Goal: Transaction & Acquisition: Purchase product/service

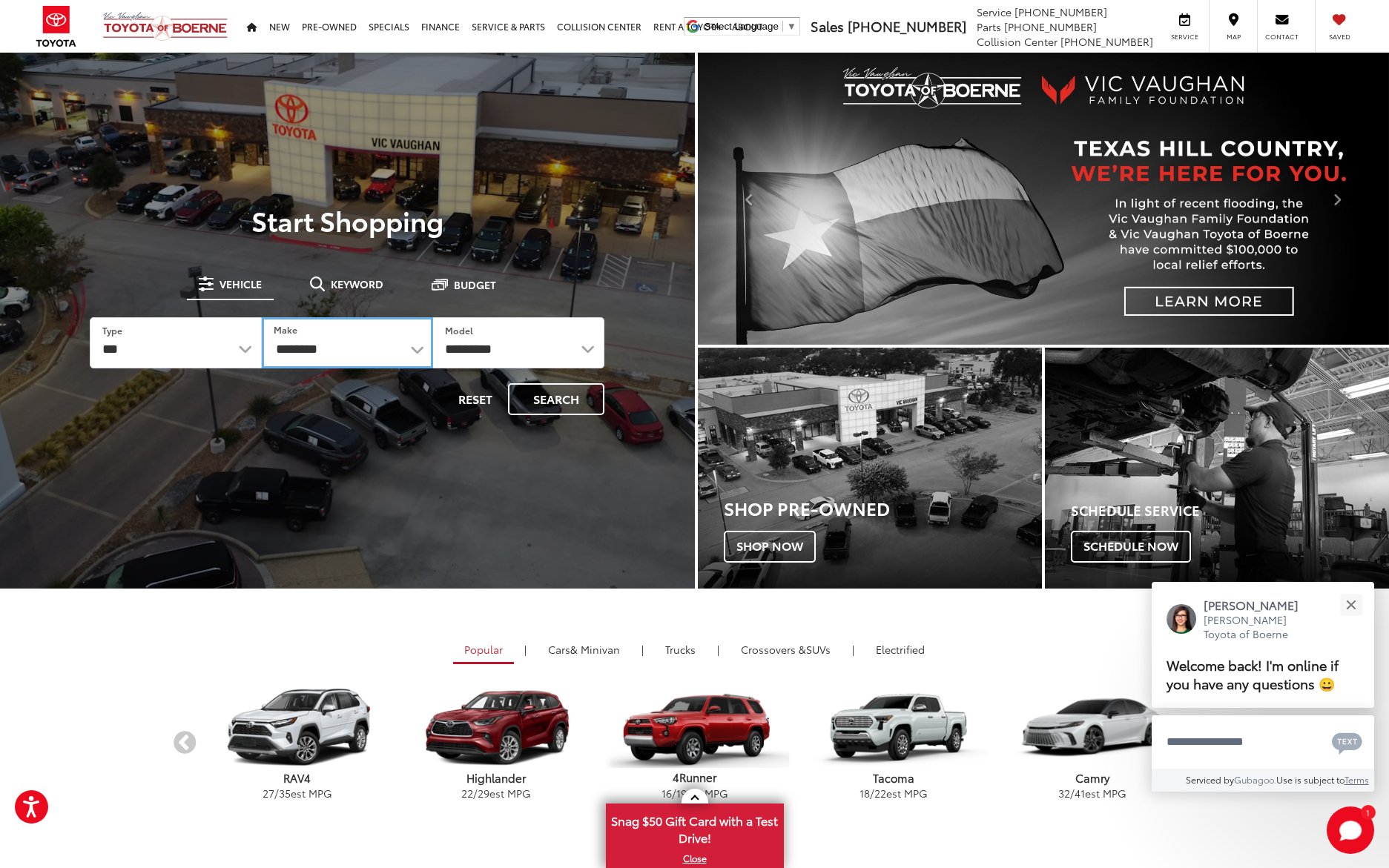
select select "******"
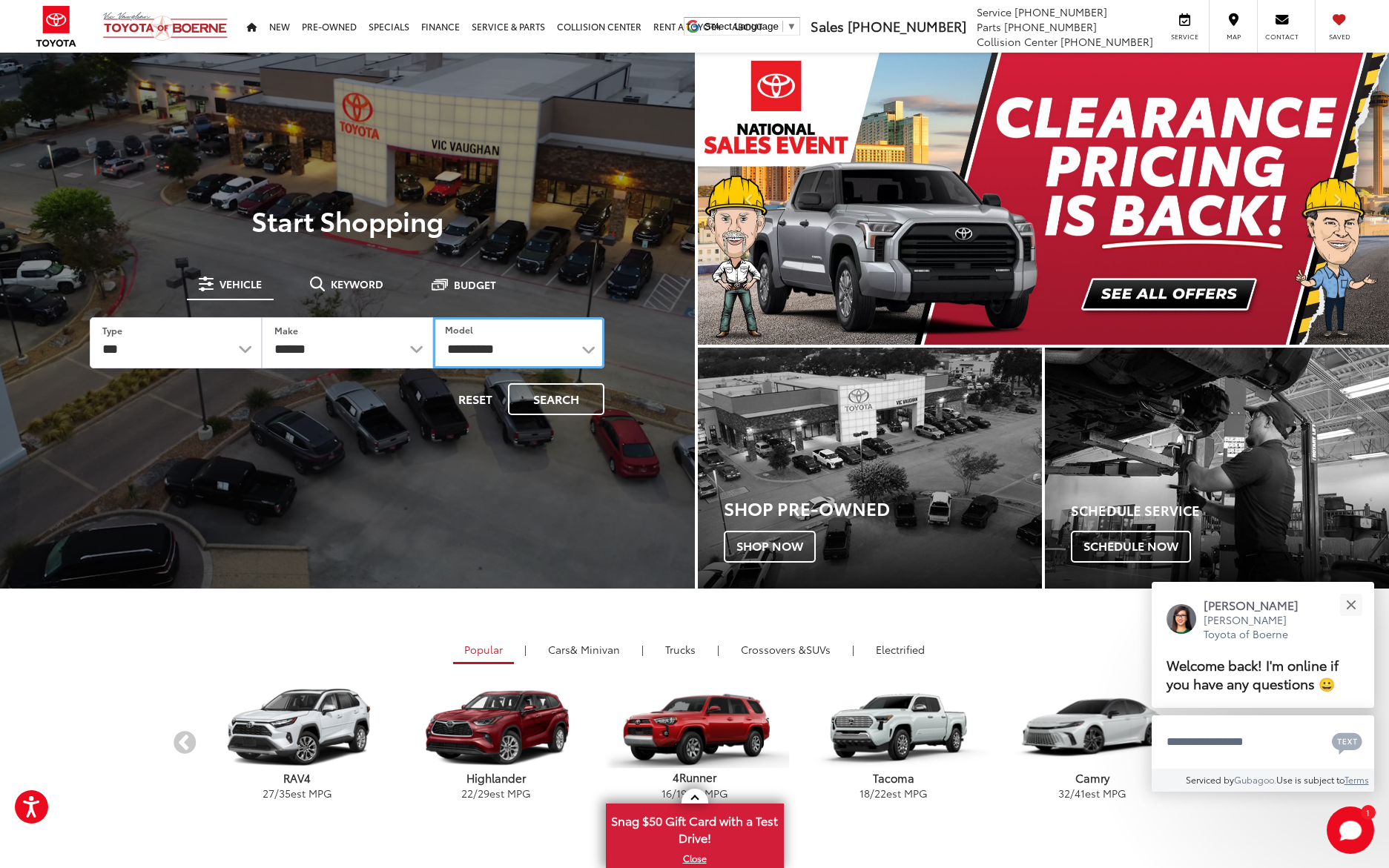
select select "**********"
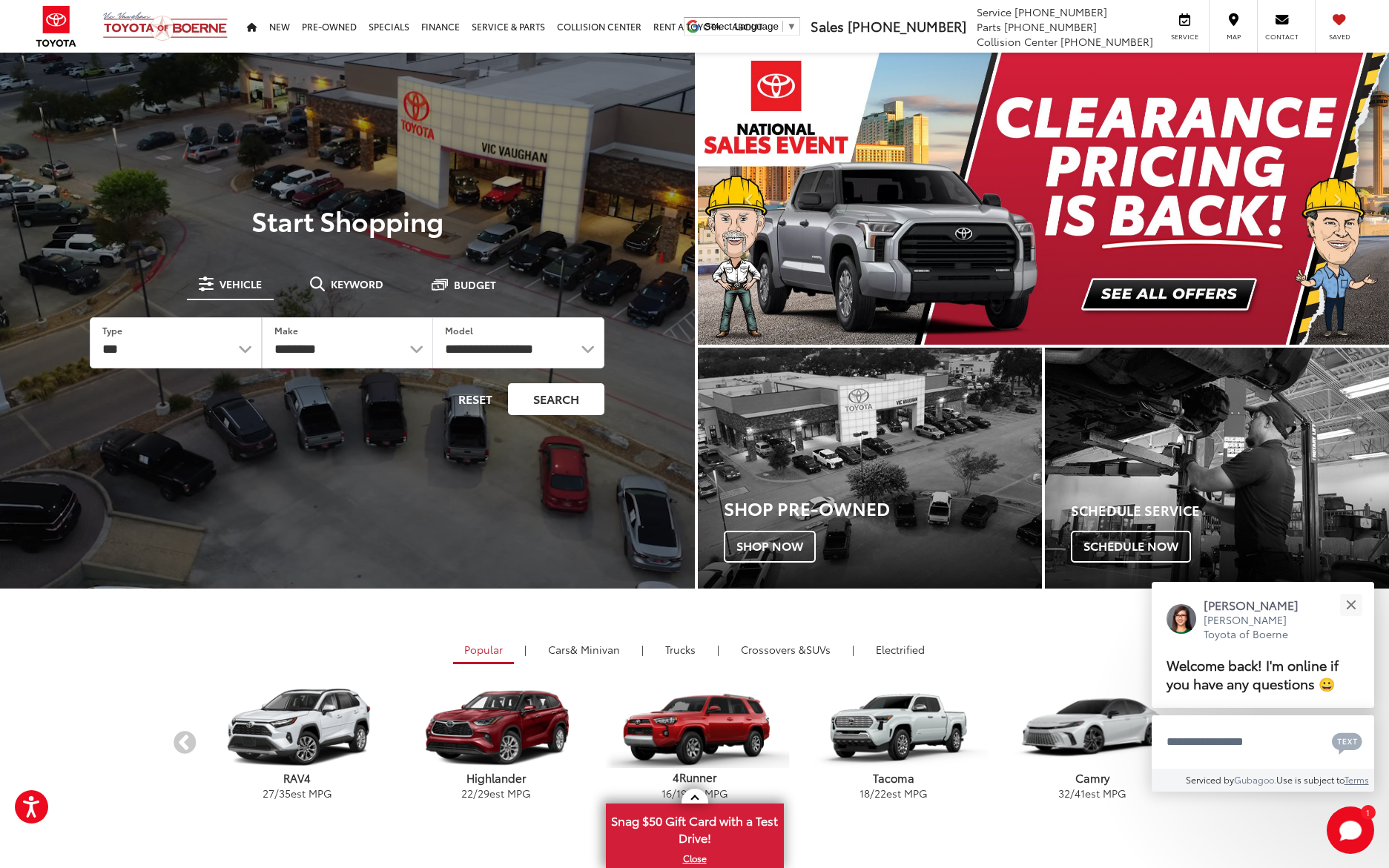
click at [571, 396] on button "Search" at bounding box center [556, 400] width 97 height 32
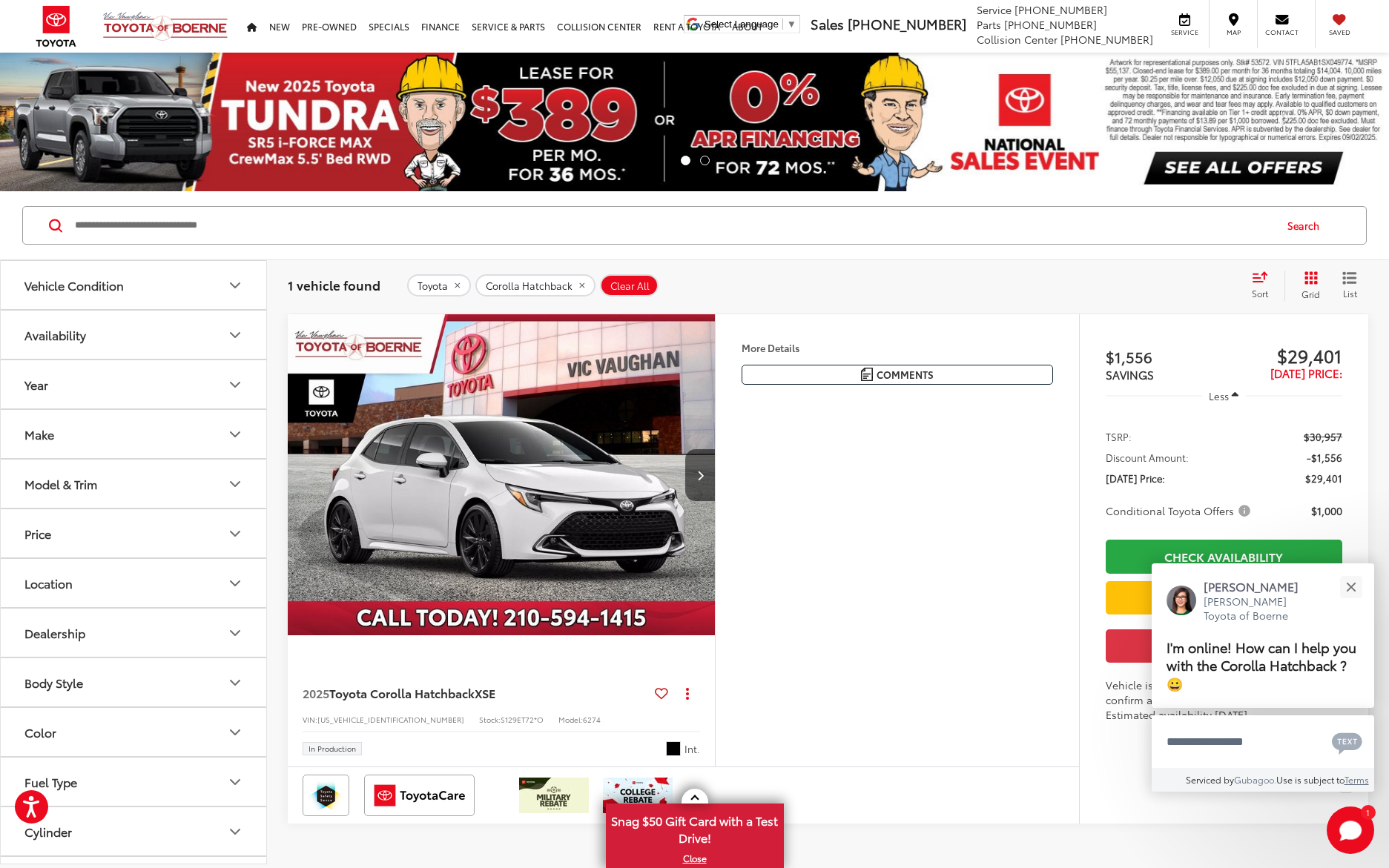
click at [580, 287] on icon "remove Corolla%20Hatchback" at bounding box center [582, 286] width 5 height 5
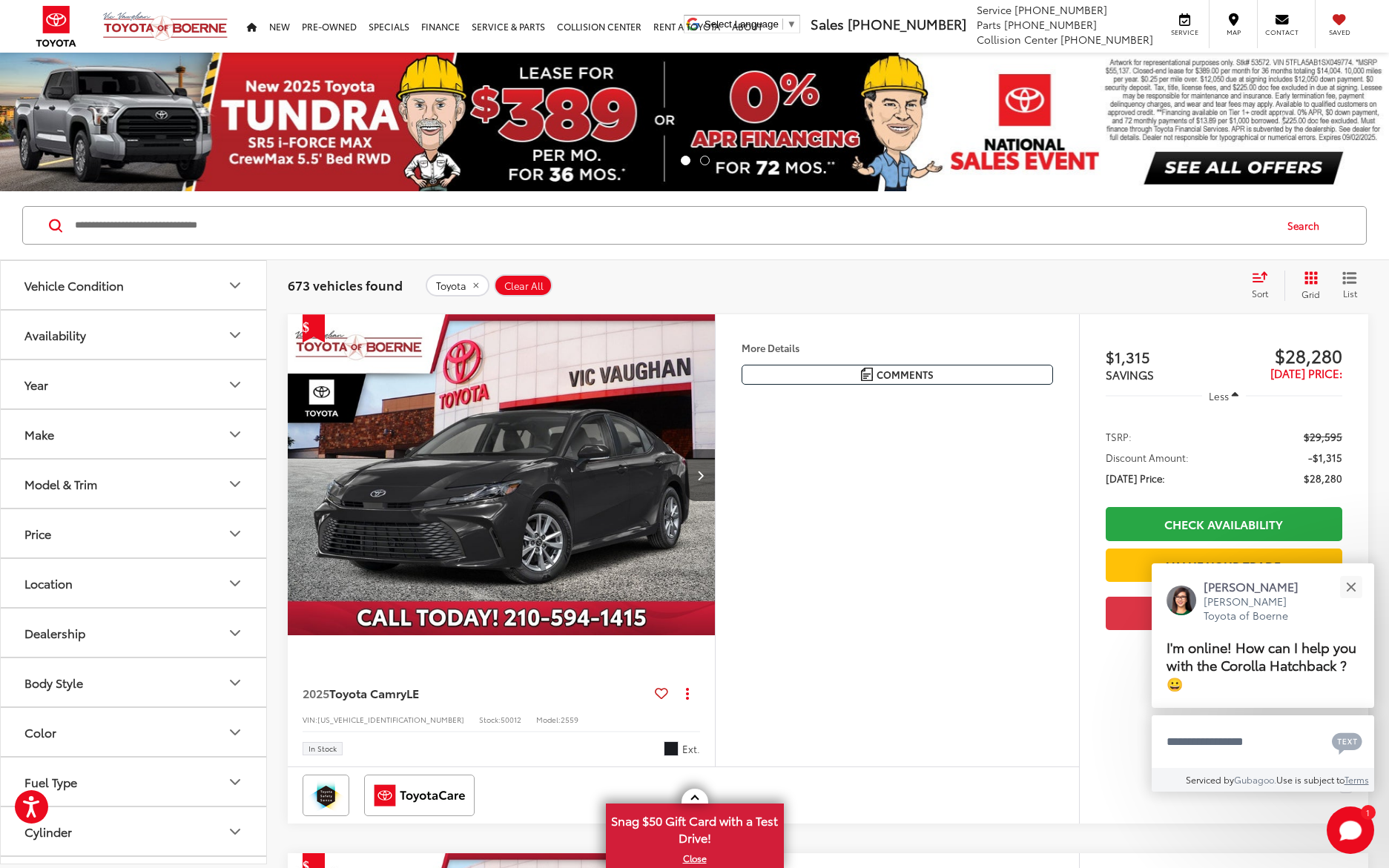
click at [187, 492] on button "Model & Trim" at bounding box center [134, 484] width 267 height 48
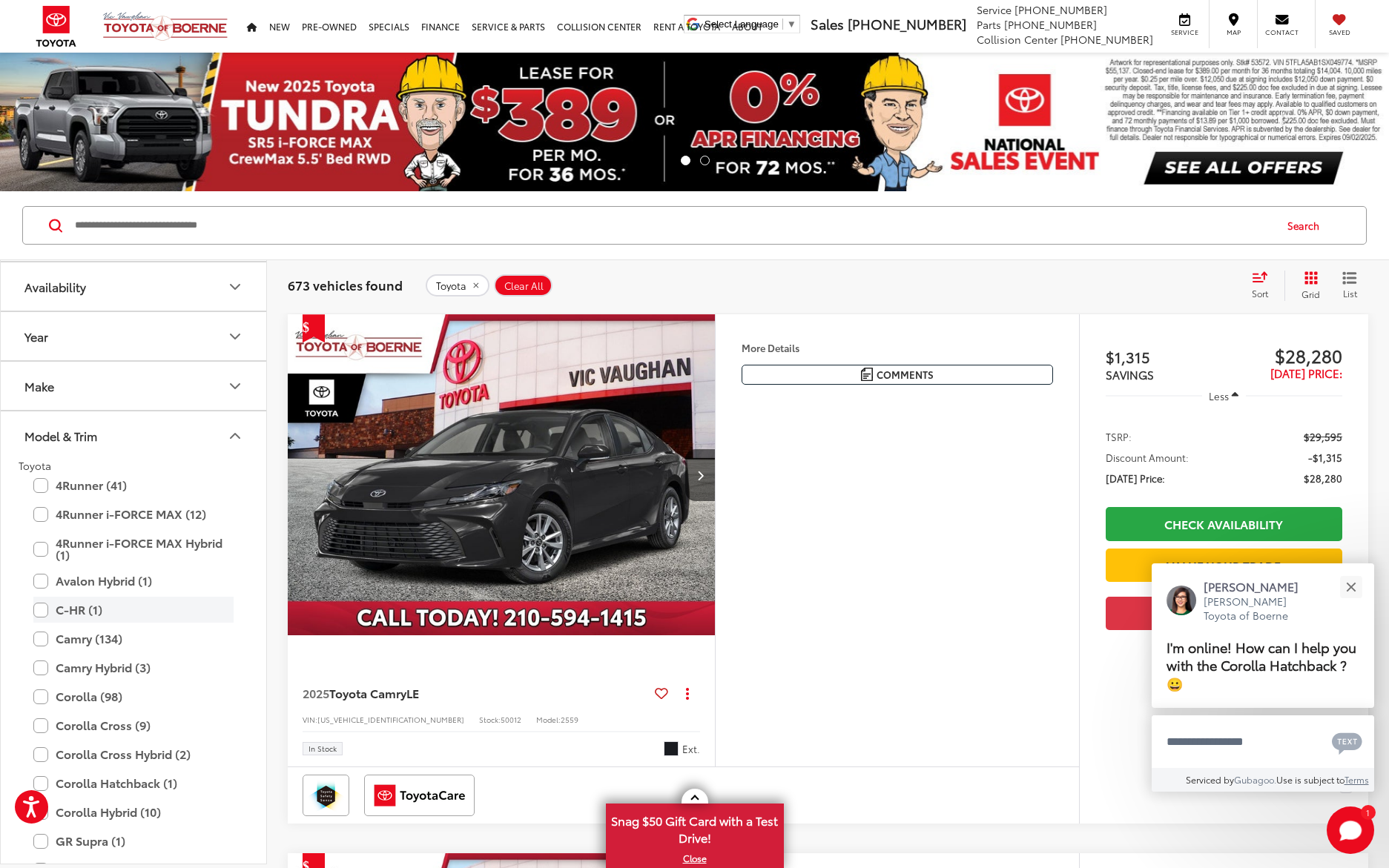
scroll to position [52, 0]
click at [44, 719] on label "Corolla Cross (9)" at bounding box center [133, 721] width 200 height 26
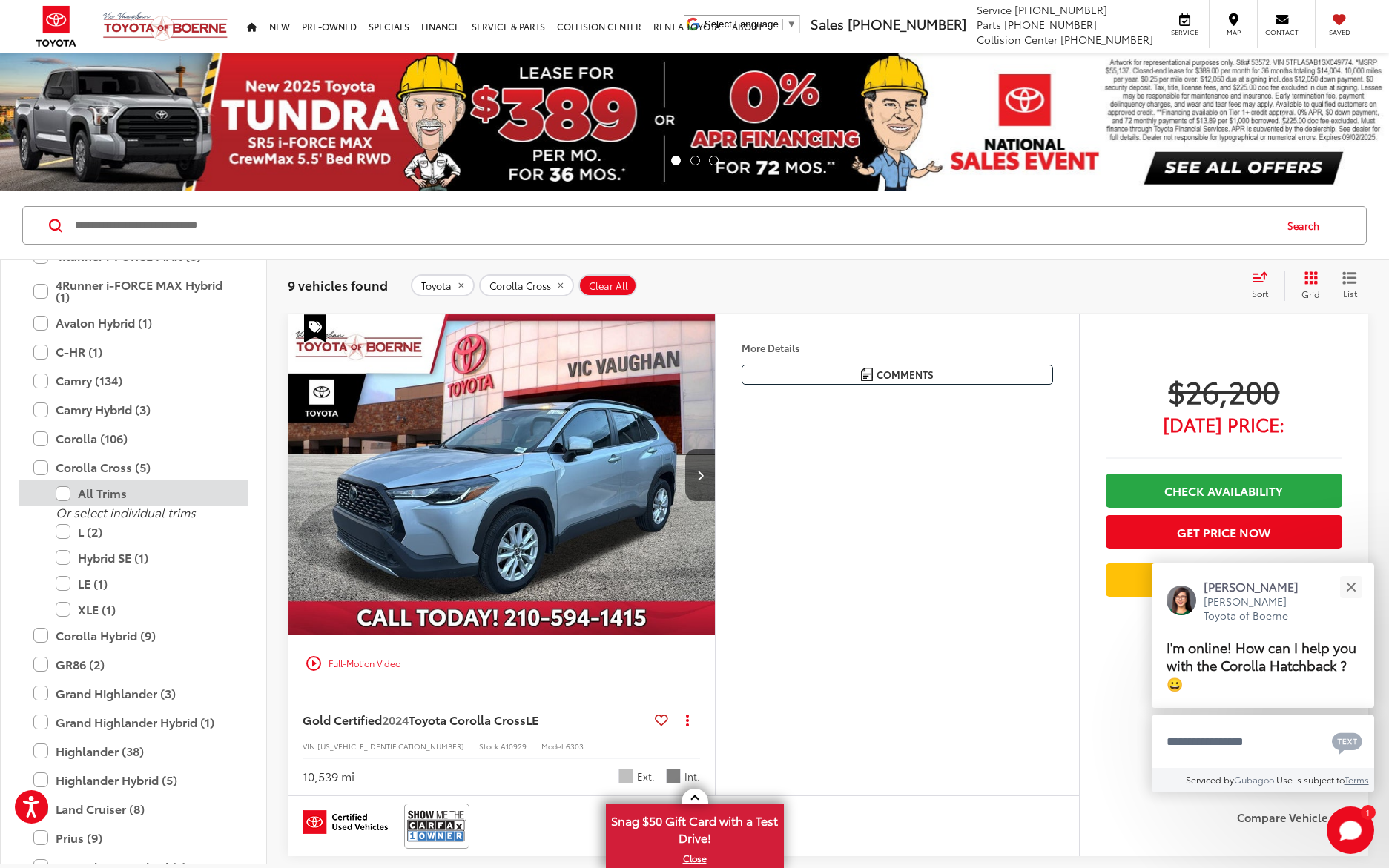
scroll to position [320, 0]
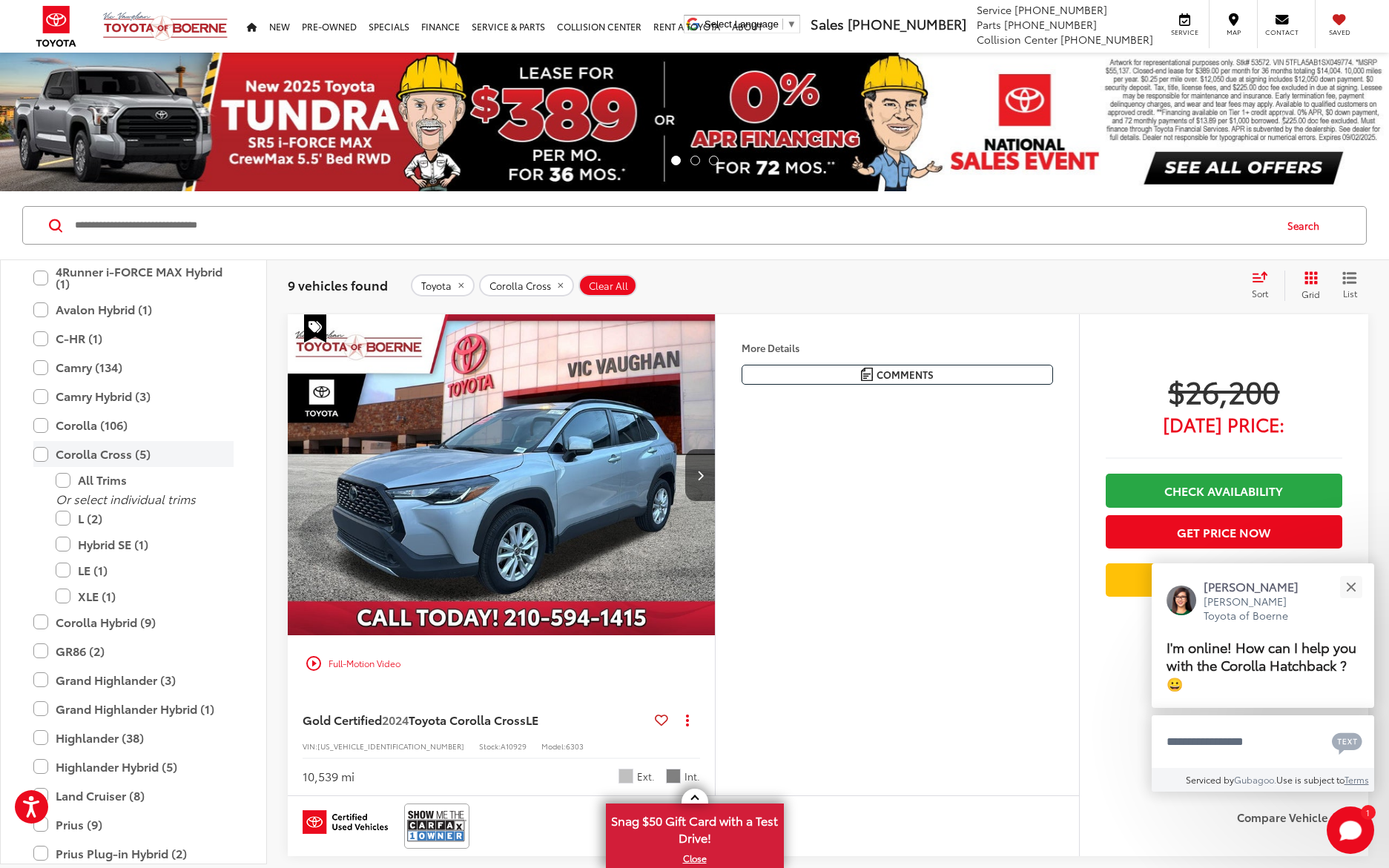
click at [41, 450] on label "Corolla Cross (5)" at bounding box center [133, 453] width 200 height 26
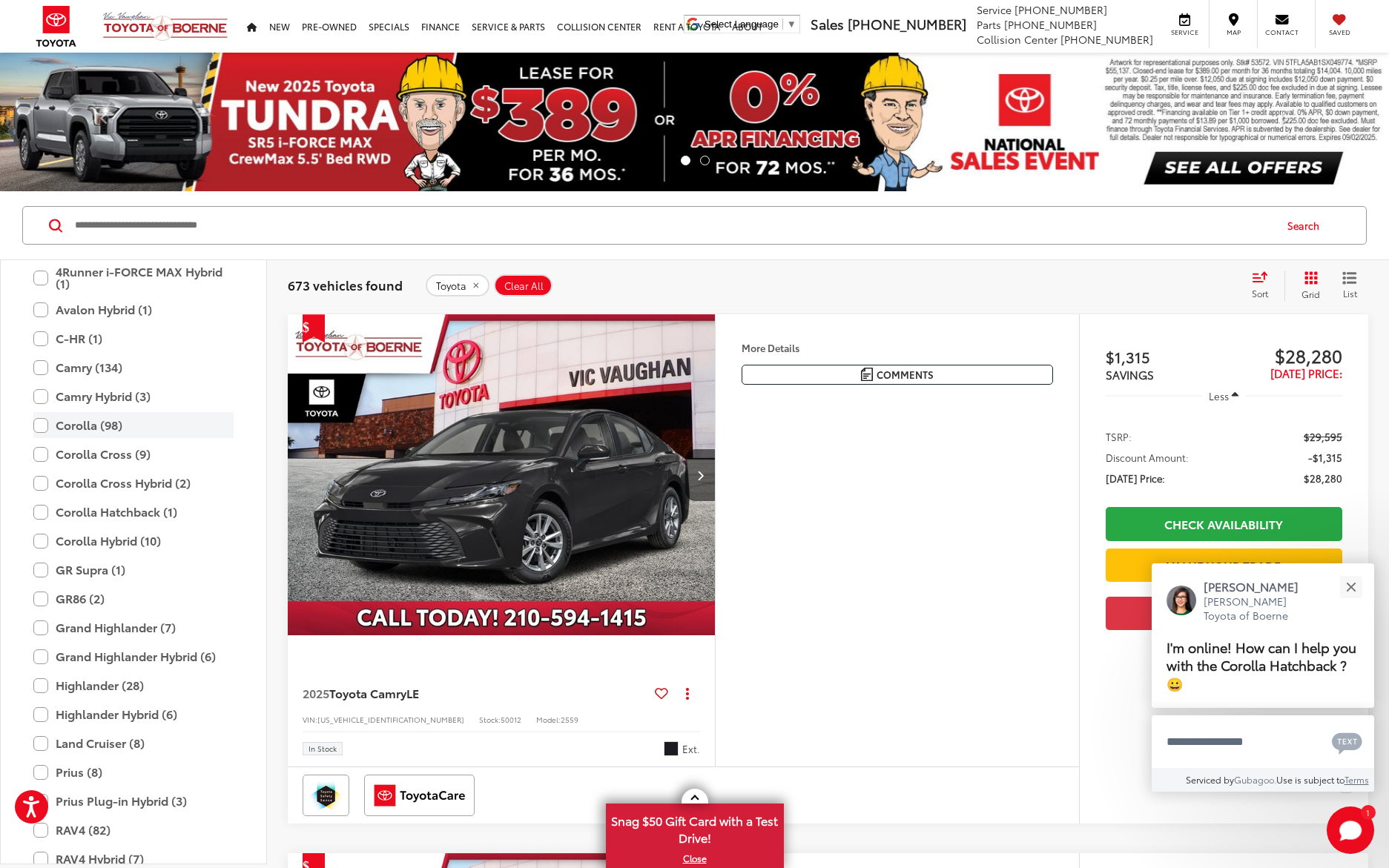
click at [41, 424] on label "Corolla (98)" at bounding box center [133, 425] width 200 height 26
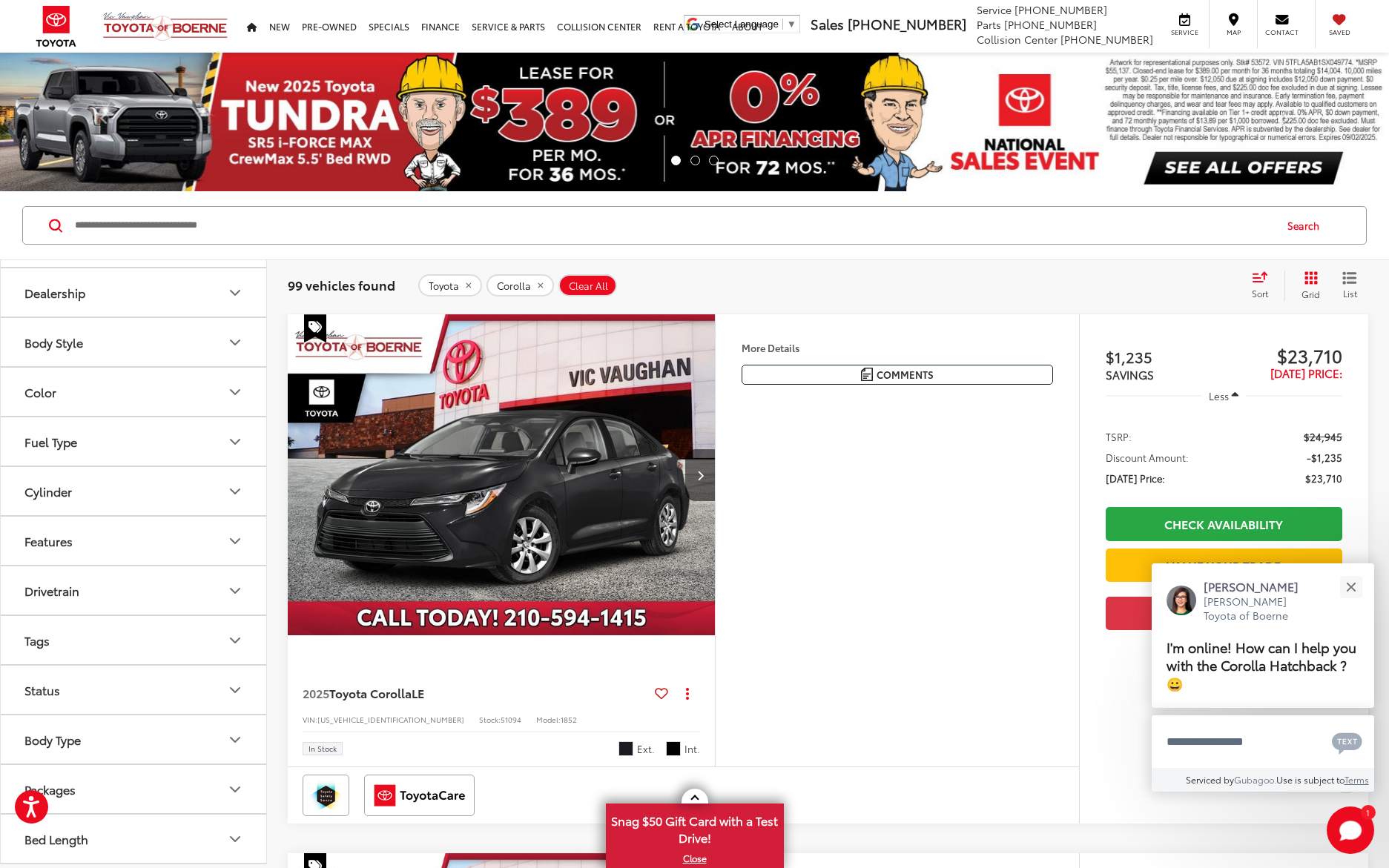
scroll to position [1262, 0]
click at [1266, 269] on div "99 vehicles found Toyota Corolla Clear All + 0 test Sort Price: High to Low Pri…" at bounding box center [828, 286] width 1122 height 54
click at [1255, 283] on div "Sort" at bounding box center [1264, 285] width 40 height 30
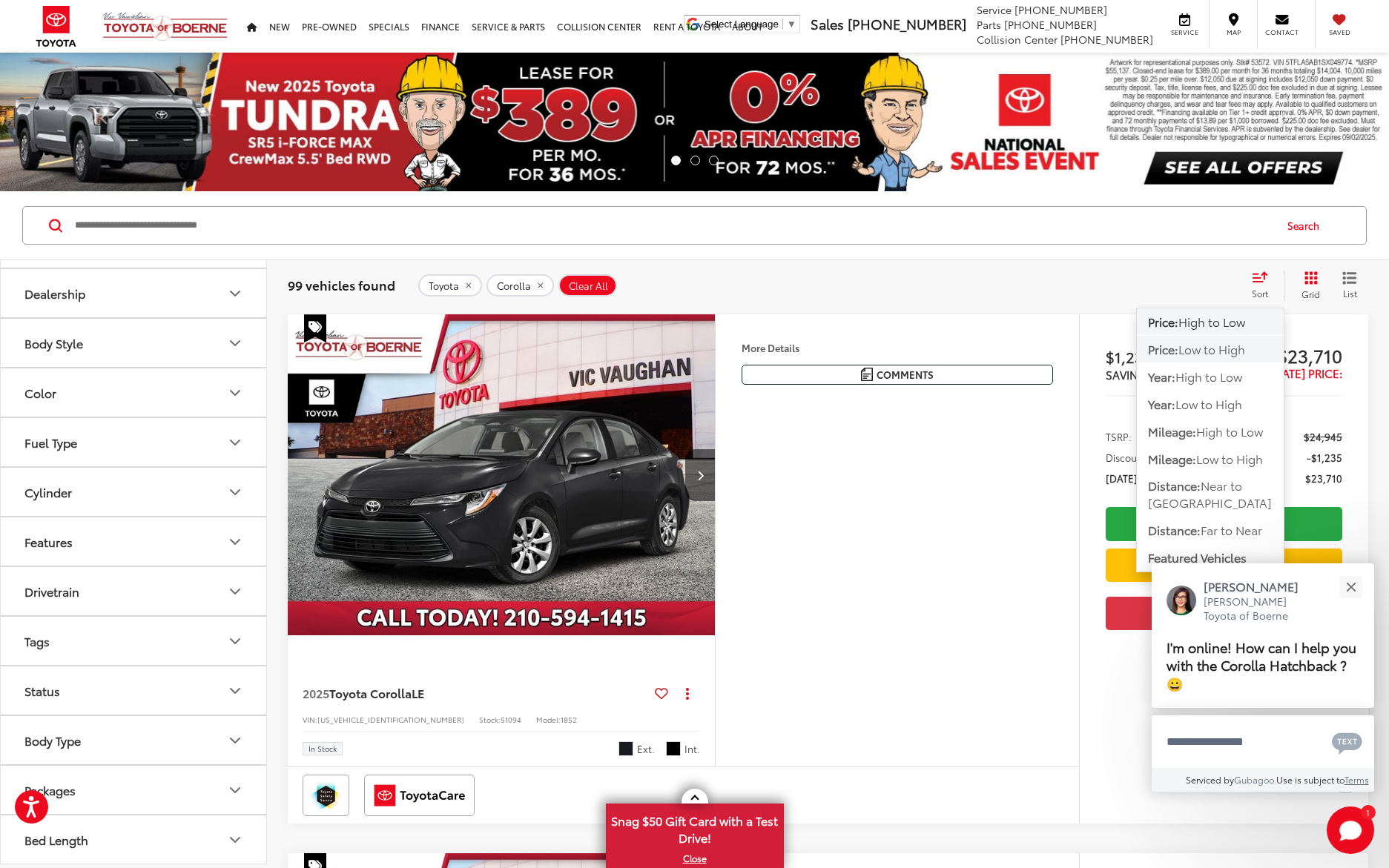
click at [1215, 352] on span "Low to High" at bounding box center [1212, 348] width 66 height 17
